Goal: Task Accomplishment & Management: Use online tool/utility

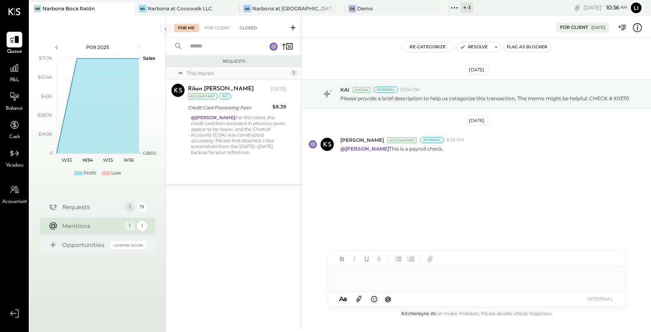
click at [252, 26] on div "Closed" at bounding box center [249, 28] width 26 height 8
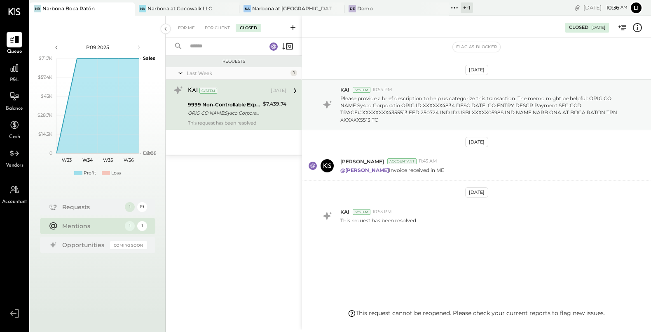
click at [216, 110] on div "ORIG CO NAME:Sysco Corporatio ORIG ID:XXXXXX4834 DESC DATE: CO ENTRY DESCR:Paym…" at bounding box center [224, 113] width 73 height 8
click at [161, 13] on div "Na Narbona at Cocowalk LLC" at bounding box center [187, 8] width 105 height 13
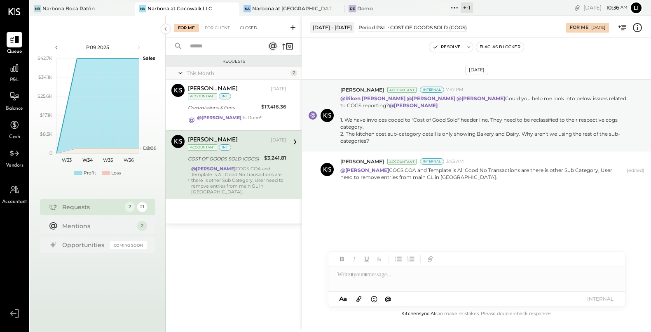
click at [249, 28] on div "Closed" at bounding box center [249, 28] width 26 height 8
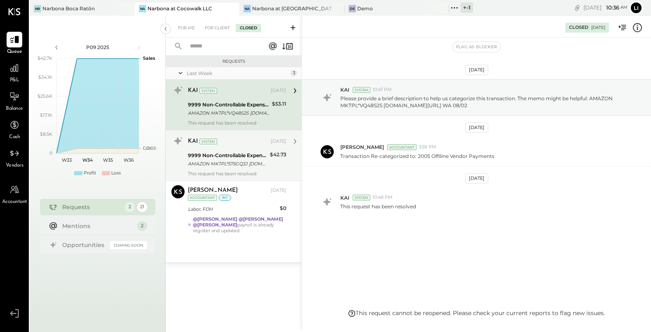
click at [237, 150] on div "KAI System [DATE] 9999 Non-Controllable Expenses:Other Income and Expenses:To B…" at bounding box center [237, 155] width 99 height 42
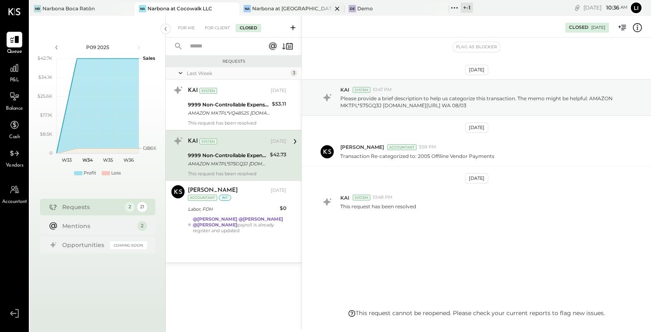
click at [270, 11] on div "Narbona at [GEOGRAPHIC_DATA] LLC" at bounding box center [292, 8] width 80 height 7
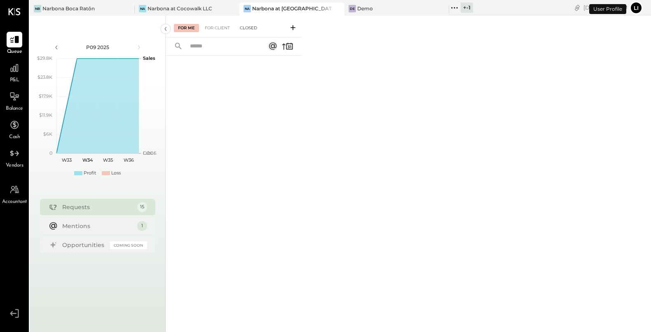
click at [249, 31] on div "Closed" at bounding box center [249, 28] width 26 height 8
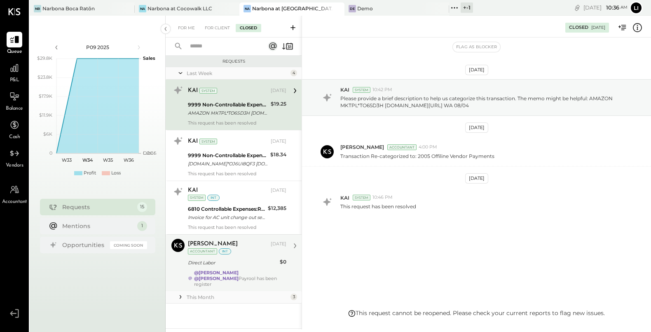
click at [258, 256] on div "[PERSON_NAME] [DATE] Accountant int Direct Labor $0 @[PERSON_NAME] @[PERSON_NAM…" at bounding box center [237, 263] width 99 height 48
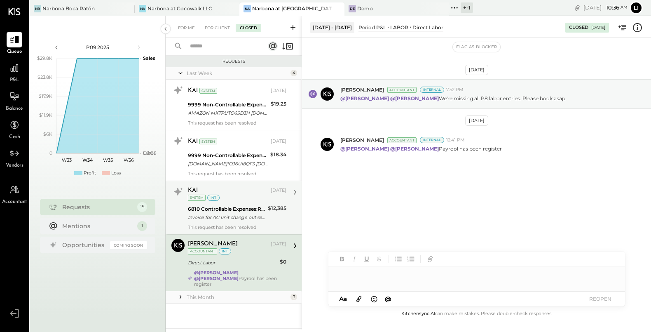
click at [243, 225] on div "This request has been resolved" at bounding box center [237, 227] width 99 height 6
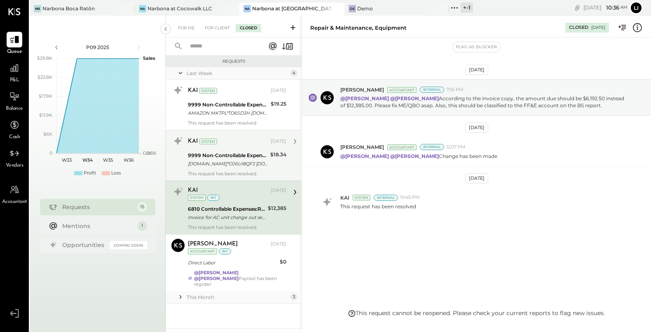
click at [229, 164] on div "[DOMAIN_NAME]*OJ6UI8QF3 [DOMAIN_NAME][URL] WA 08/11" at bounding box center [228, 163] width 80 height 8
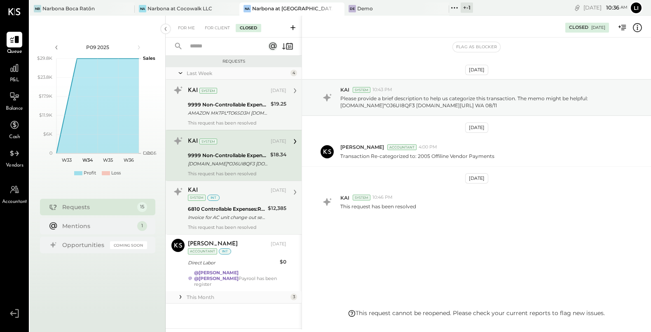
click at [232, 101] on div "9999 Non-Controllable Expenses:Other Income and Expenses:To Be Classified P&L" at bounding box center [228, 105] width 80 height 8
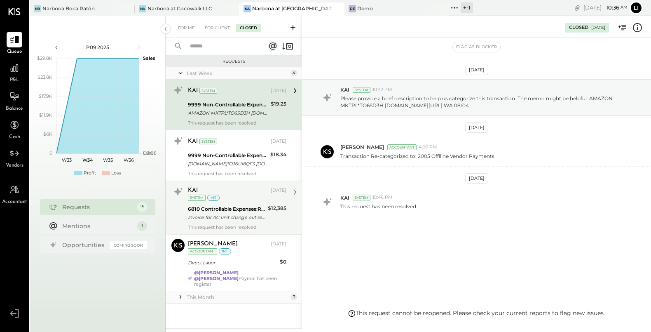
click at [178, 293] on icon at bounding box center [180, 297] width 8 height 8
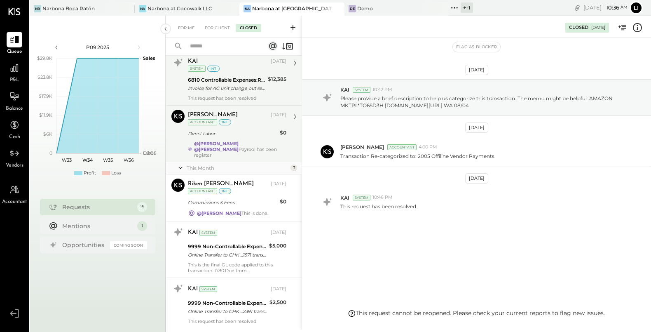
scroll to position [141, 0]
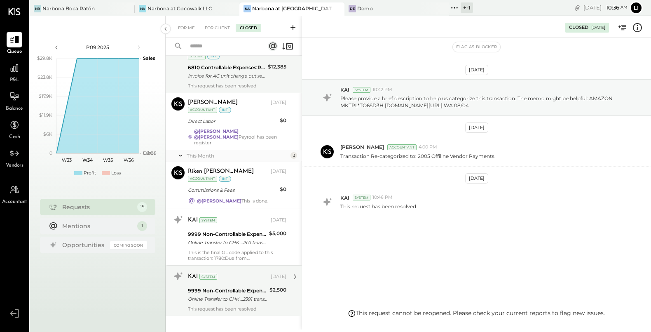
click at [251, 295] on div "Online Transfer to CHK ...2391 transaction#: XXXXXXX6311 06/02" at bounding box center [227, 299] width 79 height 8
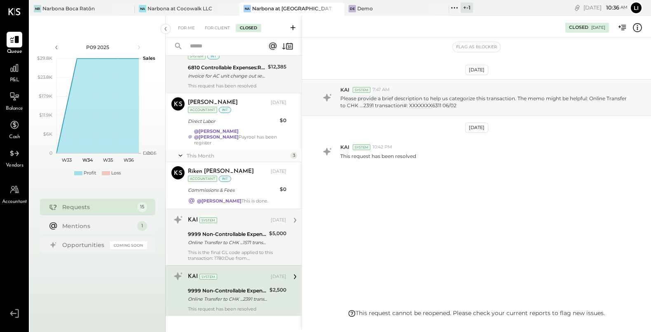
click at [236, 230] on div "9999 Non-Controllable Expenses:Other Income and Expenses:To Be Classified P&L" at bounding box center [227, 234] width 79 height 8
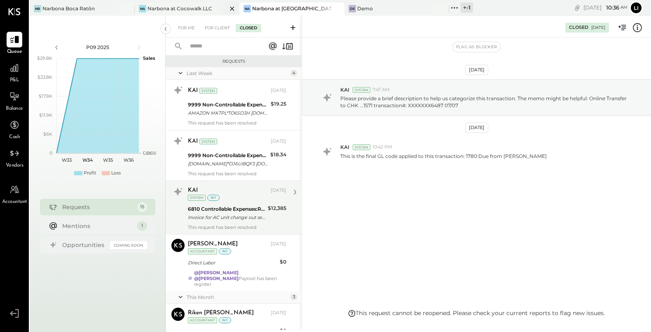
click at [192, 9] on div "Narbona at Cocowalk LLC" at bounding box center [180, 8] width 65 height 7
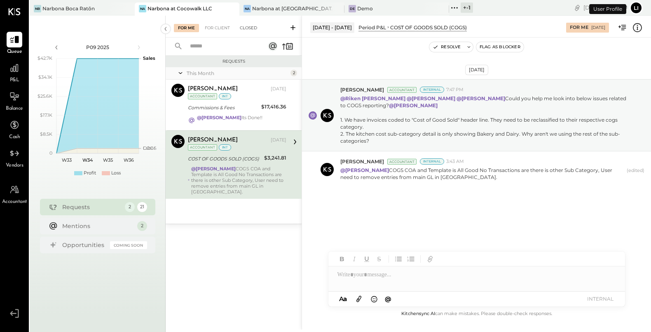
click at [251, 31] on div "Closed" at bounding box center [249, 28] width 26 height 8
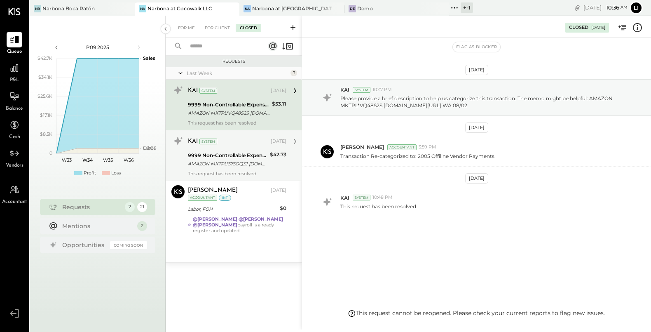
click at [229, 141] on div "KAI System" at bounding box center [228, 141] width 81 height 8
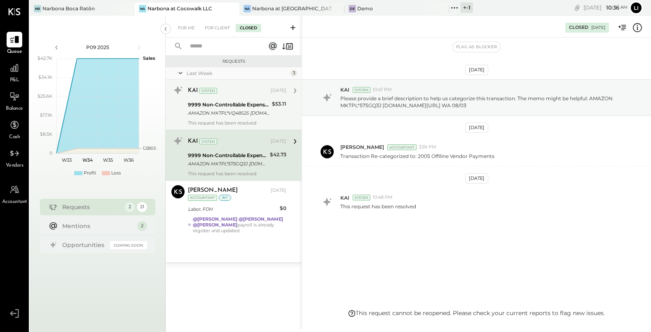
click at [231, 104] on div "9999 Non-Controllable Expenses:Other Income and Expenses:To Be Classified P&L" at bounding box center [229, 105] width 82 height 8
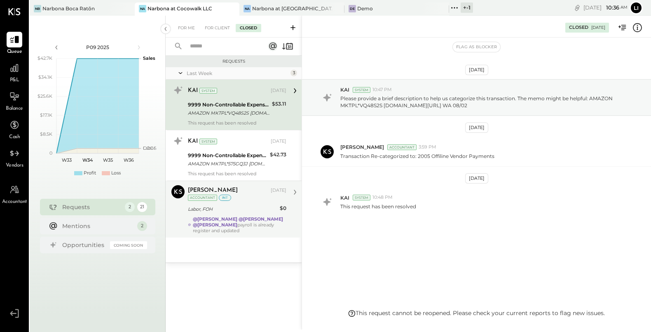
click at [238, 224] on div "@[PERSON_NAME] @[PERSON_NAME] @[PERSON_NAME] payroll is already register and up…" at bounding box center [240, 224] width 94 height 17
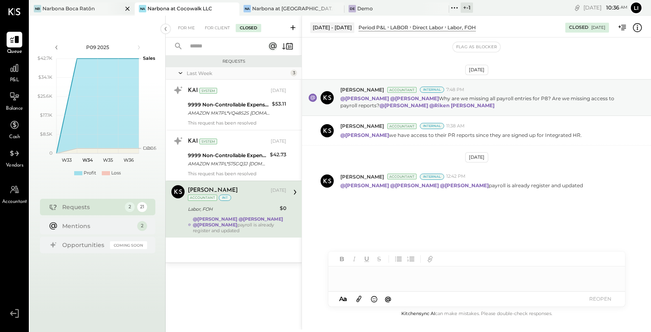
click at [89, 2] on div "[PERSON_NAME] Boca Ratōn" at bounding box center [82, 8] width 105 height 13
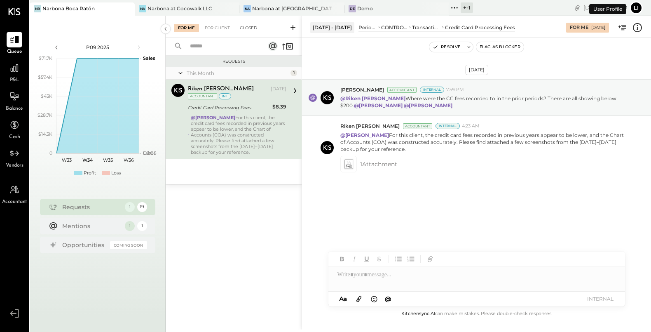
click at [251, 29] on div "Closed" at bounding box center [249, 28] width 26 height 8
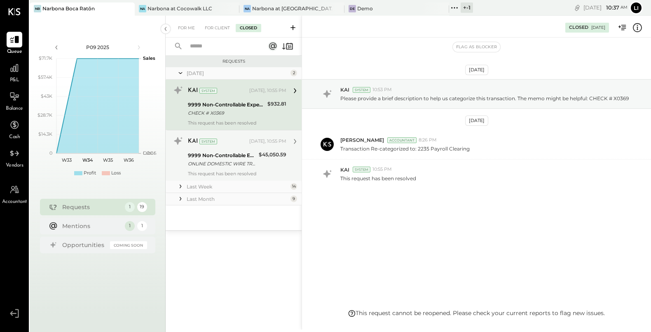
click at [208, 166] on div "ONLINE DOMESTIC WIRE TRANSFER VIA: POPULAR BANK/XXXXX8811 A/C: ABA/XXXXX2605 OR…" at bounding box center [222, 163] width 68 height 8
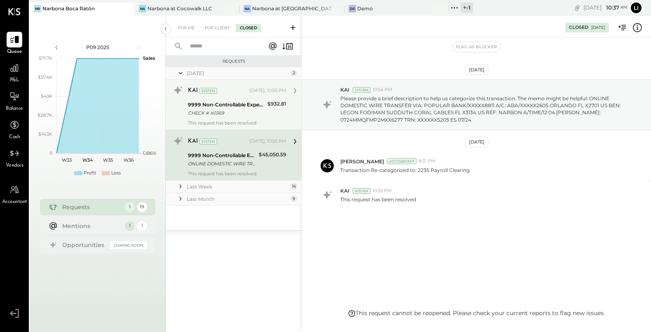
click at [242, 112] on div "CHECK # X0369" at bounding box center [226, 113] width 77 height 8
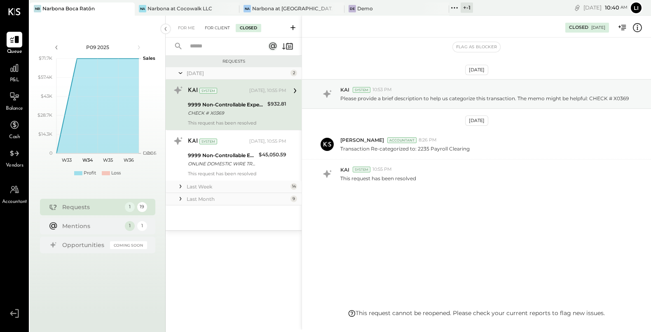
click at [220, 30] on div "For Client" at bounding box center [217, 28] width 33 height 8
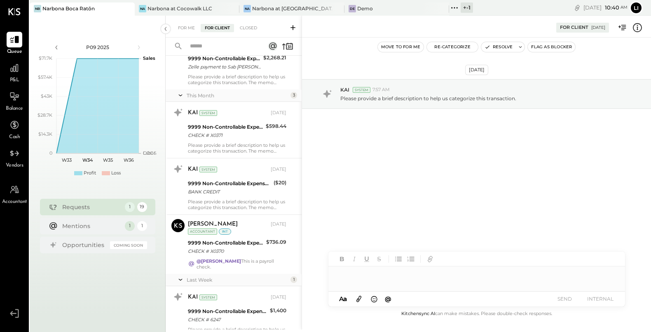
scroll to position [848, 0]
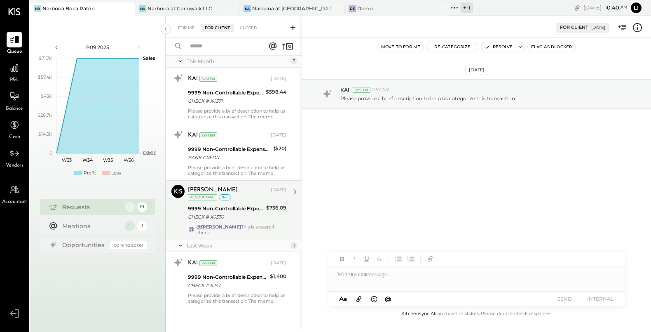
click at [258, 225] on div "@[PERSON_NAME] This is a payroll check." at bounding box center [242, 230] width 90 height 12
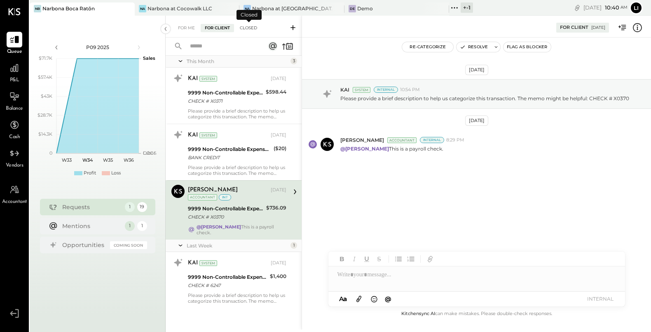
click at [246, 30] on div "Closed" at bounding box center [249, 28] width 26 height 8
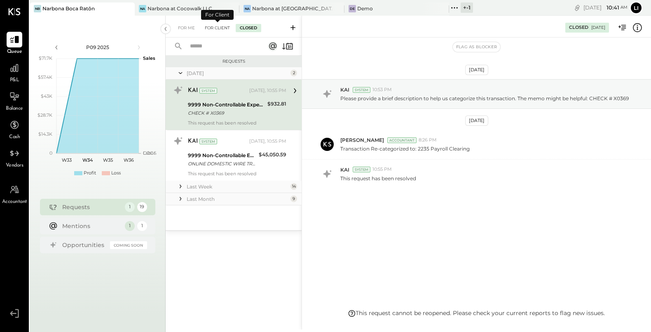
click at [212, 30] on div "For Client" at bounding box center [217, 28] width 33 height 8
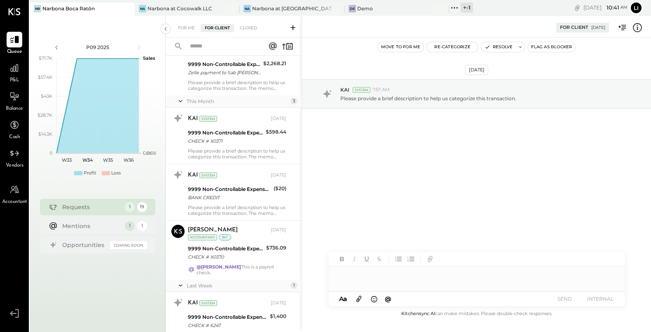
scroll to position [848, 0]
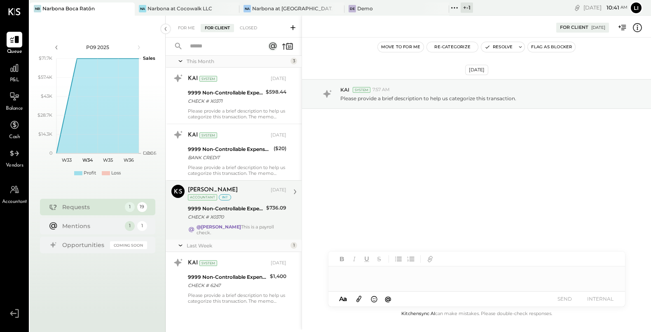
click at [246, 204] on div "9999 Non-Controllable Expenses:Other Income and Expenses:To Be Classified P&L" at bounding box center [226, 208] width 76 height 8
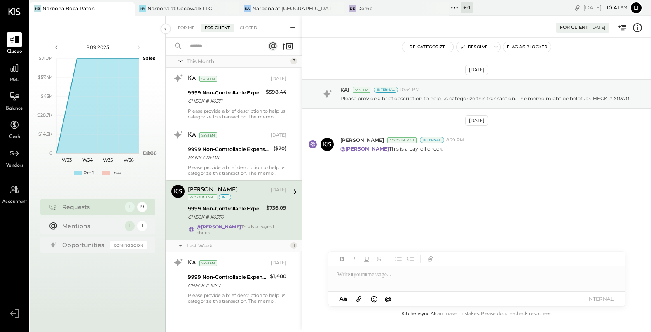
click at [470, 196] on div "[DATE] KAI System Internal 10:54 PM Please provide a brief description to help …" at bounding box center [476, 139] width 349 height 163
click at [241, 29] on div "Closed" at bounding box center [249, 28] width 26 height 8
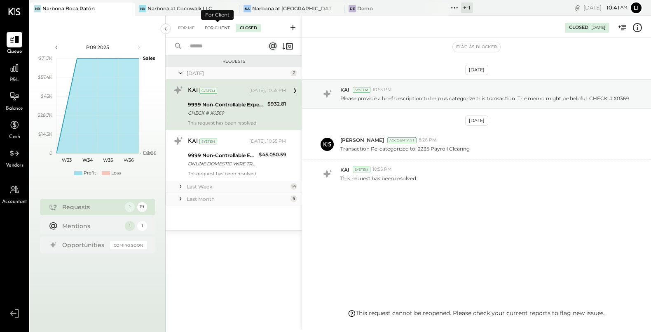
click at [213, 28] on div "For Client" at bounding box center [217, 28] width 33 height 8
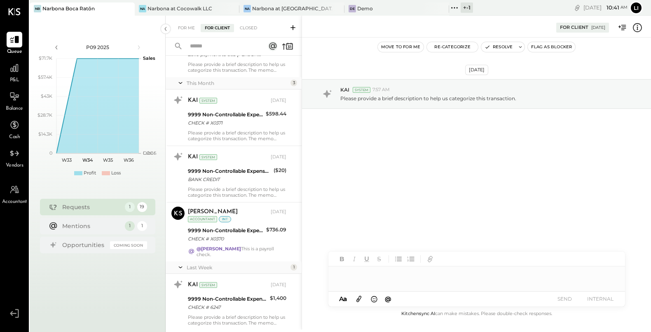
scroll to position [848, 0]
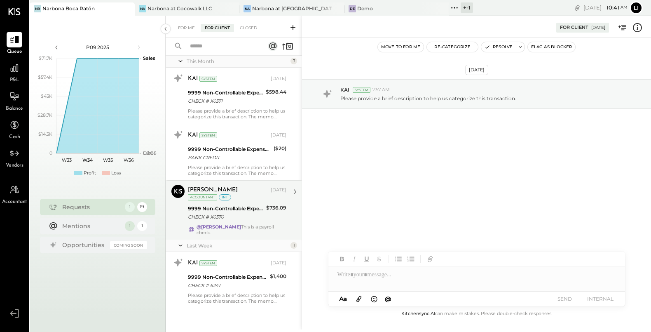
click at [266, 206] on div "$736.09" at bounding box center [276, 208] width 20 height 8
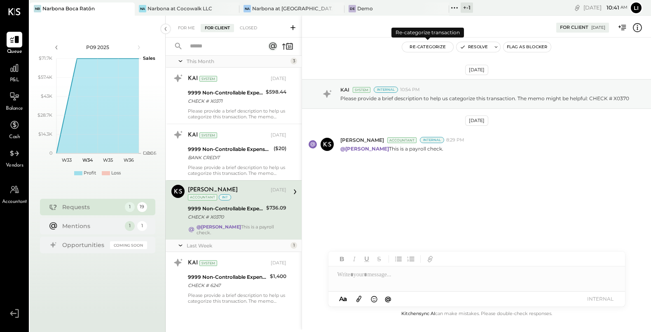
click at [420, 47] on button "Re-Categorize" at bounding box center [427, 47] width 51 height 10
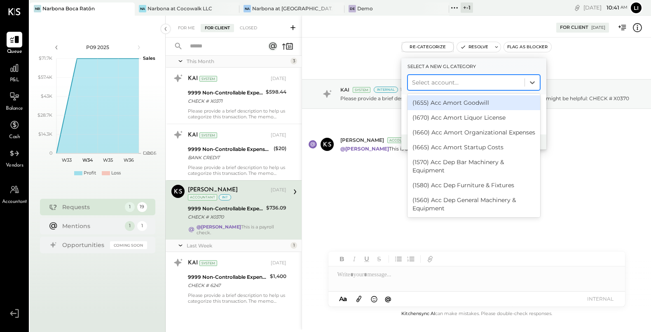
click at [441, 87] on div at bounding box center [466, 82] width 108 height 10
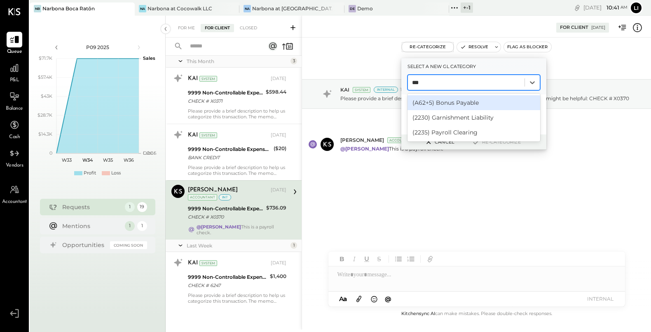
type input "****"
click at [478, 106] on div "(2235) Payroll Clearing" at bounding box center [474, 102] width 133 height 15
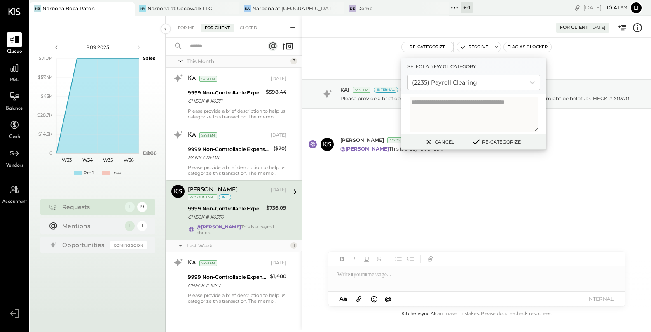
click at [490, 139] on button "Re-Categorize" at bounding box center [496, 142] width 54 height 10
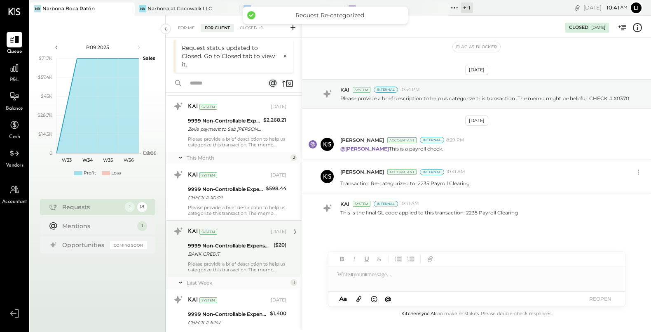
scroll to position [788, 0]
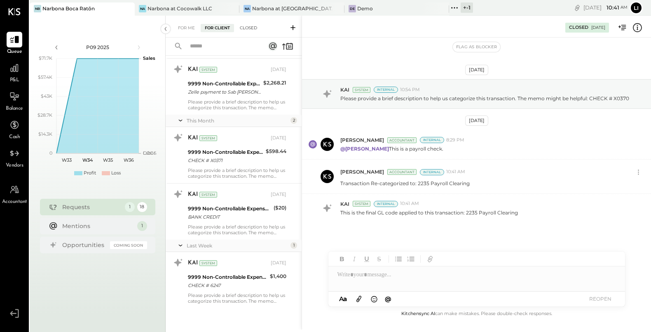
click at [247, 26] on div "Closed" at bounding box center [249, 28] width 26 height 8
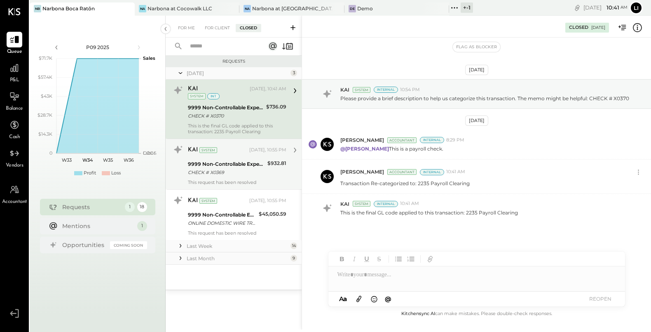
click at [237, 162] on div "9999 Non-Controllable Expenses:Other Income and Expenses:To Be Classified P&L" at bounding box center [226, 164] width 77 height 8
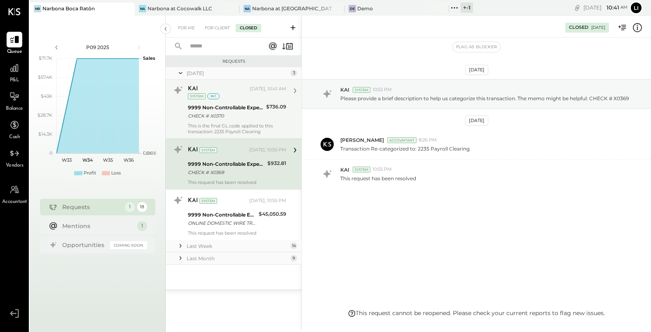
click at [237, 105] on div "9999 Non-Controllable Expenses:Other Income and Expenses:To Be Classified P&L" at bounding box center [226, 107] width 76 height 8
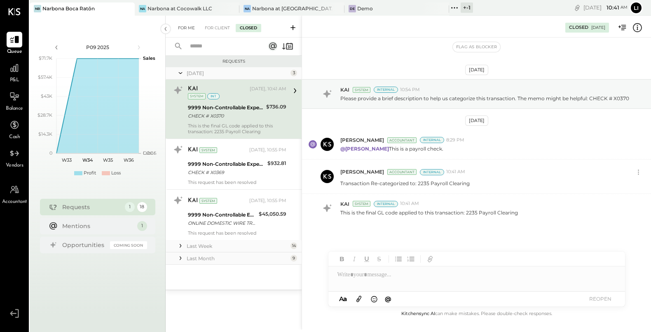
click at [186, 29] on div "For Me" at bounding box center [186, 28] width 25 height 8
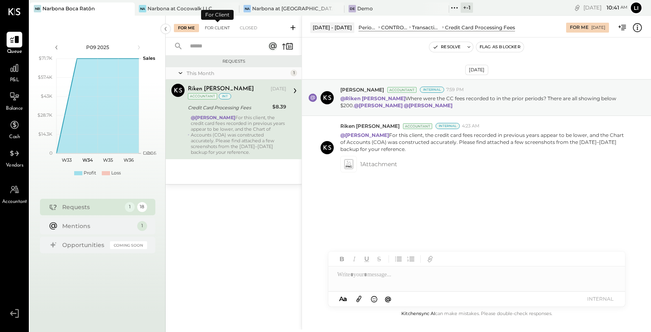
click at [213, 30] on div "For Client" at bounding box center [217, 28] width 33 height 8
